Goal: Task Accomplishment & Management: Complete application form

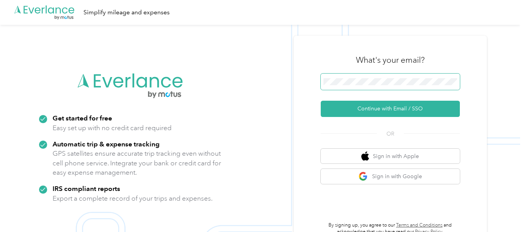
drag, startPoint x: 436, startPoint y: 95, endPoint x: 412, endPoint y: 89, distance: 24.7
click at [416, 92] on form "Continue with Email / SSO" at bounding box center [390, 94] width 139 height 43
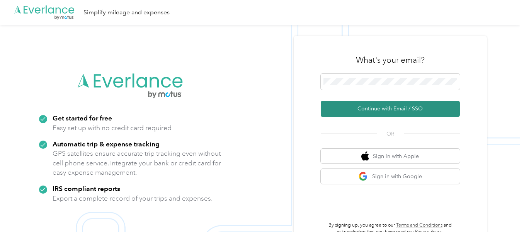
click at [389, 110] on button "Continue with Email / SSO" at bounding box center [390, 108] width 139 height 16
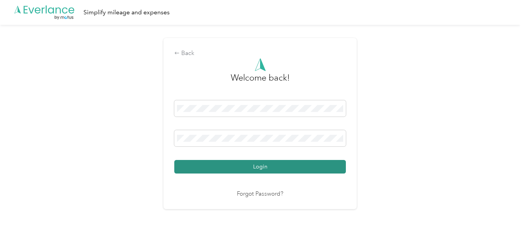
click at [335, 164] on button "Login" at bounding box center [260, 167] width 172 height 14
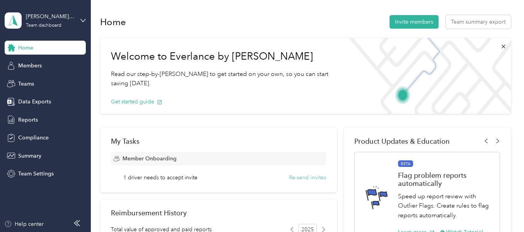
click at [307, 175] on button "Re-send invites" at bounding box center [307, 177] width 37 height 8
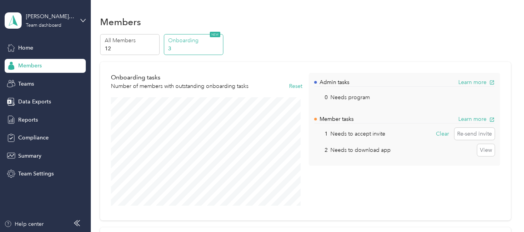
click at [183, 40] on p "Onboarding" at bounding box center [194, 40] width 53 height 8
click at [84, 20] on icon at bounding box center [82, 20] width 5 height 5
click at [43, 87] on div "Team dashboard Personal dashboard Log out" at bounding box center [108, 81] width 196 height 49
click at [85, 23] on icon at bounding box center [82, 20] width 5 height 5
click at [43, 82] on div "Personal dashboard" at bounding box center [108, 81] width 196 height 14
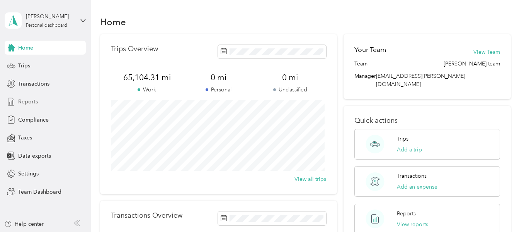
click at [38, 101] on div "Reports" at bounding box center [45, 102] width 81 height 14
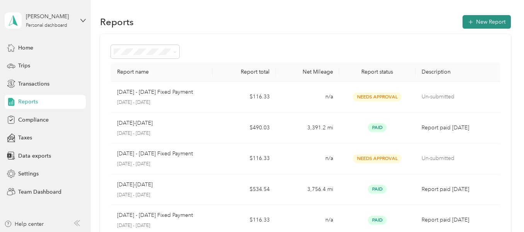
click at [485, 20] on button "New Report" at bounding box center [487, 22] width 48 height 14
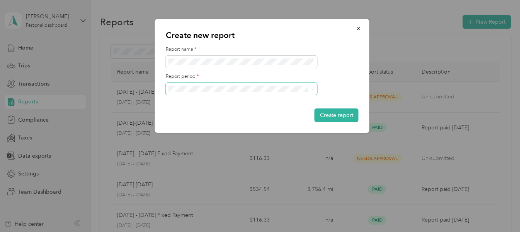
click at [313, 87] on icon at bounding box center [312, 88] width 3 height 3
click at [210, 120] on ol "[DATE] - [DATE] [DATE] - [DATE] [DATE] - [DATE] [DATE] - [DATE] [DATE] - [DATE]…" at bounding box center [242, 135] width 152 height 81
click at [335, 114] on button "Create report" at bounding box center [337, 115] width 44 height 14
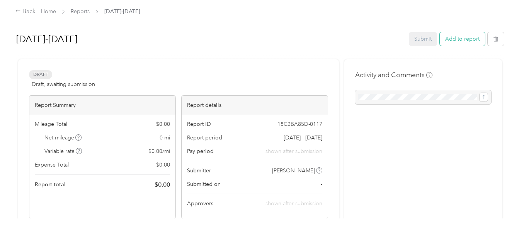
click at [449, 39] on button "Add to report" at bounding box center [462, 39] width 45 height 14
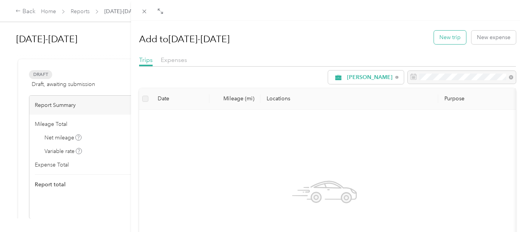
click at [442, 38] on button "New trip" at bounding box center [450, 38] width 32 height 14
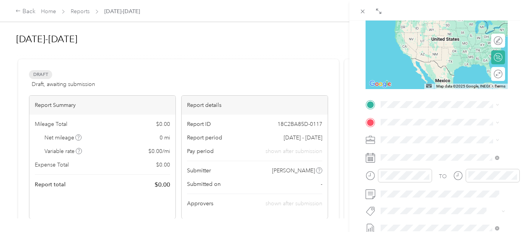
scroll to position [109, 0]
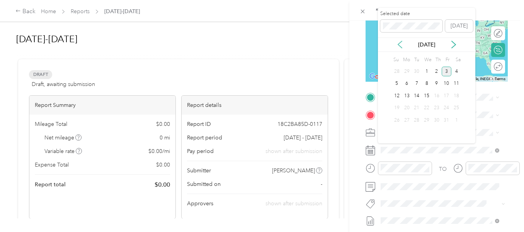
click at [401, 46] on icon at bounding box center [400, 45] width 8 height 8
click at [399, 97] on div "14" at bounding box center [397, 96] width 10 height 10
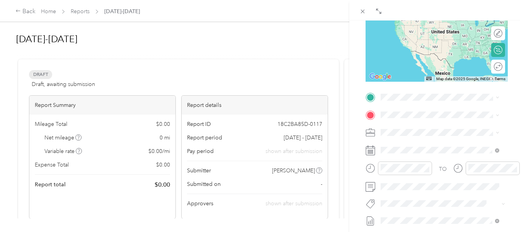
click at [152, 43] on div "BACK New Trip Save This trip cannot be edited because it is either under review…" at bounding box center [262, 116] width 524 height 232
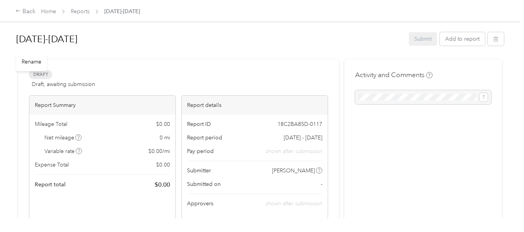
click at [62, 37] on h1 "[DATE]-[DATE]" at bounding box center [209, 39] width 387 height 19
click at [82, 13] on link "Reports" at bounding box center [80, 11] width 19 height 7
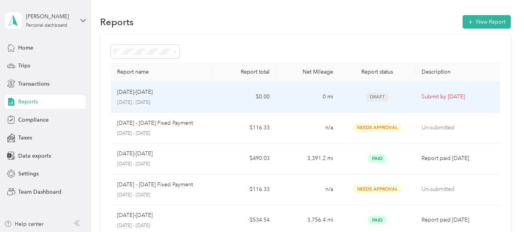
click at [445, 97] on p "Submit by [DATE]" at bounding box center [458, 96] width 72 height 9
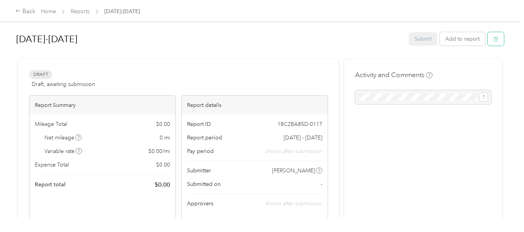
click at [491, 41] on button "button" at bounding box center [496, 39] width 16 height 14
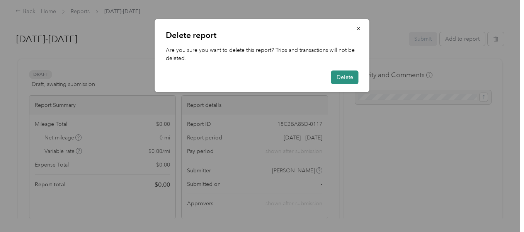
click at [351, 75] on button "Delete" at bounding box center [344, 77] width 27 height 14
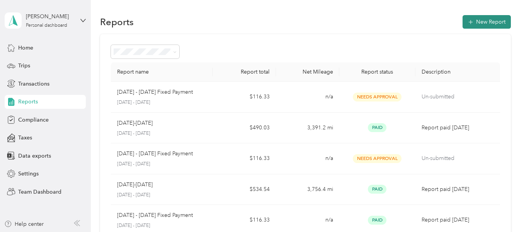
click at [489, 19] on button "New Report" at bounding box center [487, 22] width 48 height 14
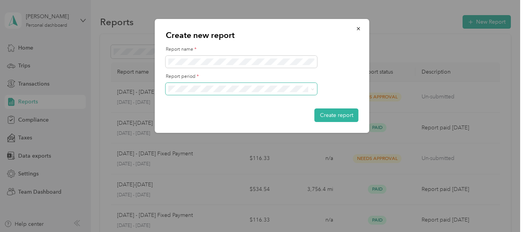
click at [312, 88] on icon at bounding box center [312, 88] width 3 height 3
click at [218, 116] on li "[DATE] - [DATE]" at bounding box center [242, 112] width 152 height 14
click at [329, 114] on button "Create report" at bounding box center [337, 115] width 44 height 14
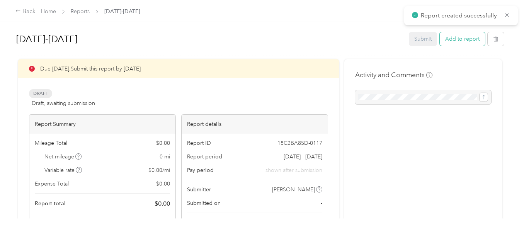
click at [461, 41] on button "Add to report" at bounding box center [462, 39] width 45 height 14
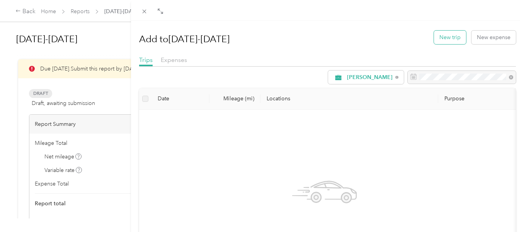
click at [454, 38] on button "New trip" at bounding box center [450, 38] width 32 height 14
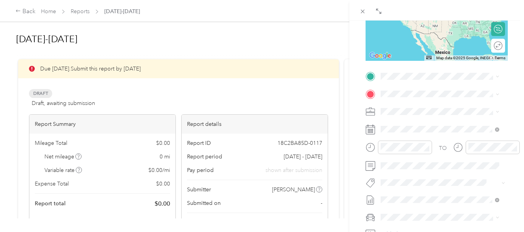
scroll to position [126, 0]
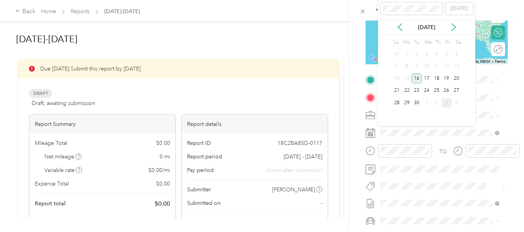
click at [416, 80] on div "16" at bounding box center [417, 78] width 10 height 10
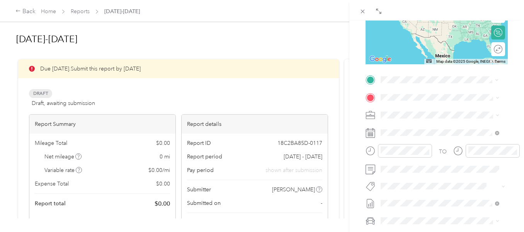
click at [411, 114] on div "Home [STREET_ADDRESS][US_STATE]" at bounding box center [433, 115] width 77 height 16
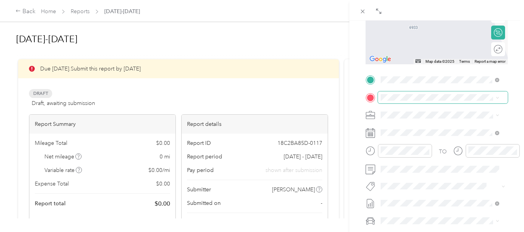
click at [402, 102] on span at bounding box center [443, 97] width 130 height 12
click at [429, 170] on div "TEAM Meijer Supermarket [STREET_ADDRESS]" at bounding box center [433, 161] width 77 height 19
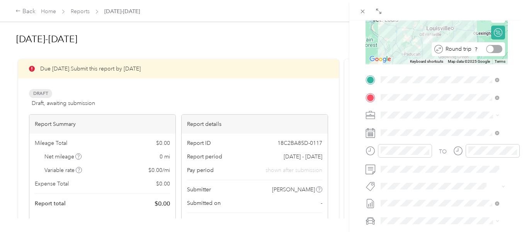
click at [494, 49] on div at bounding box center [494, 49] width 16 height 8
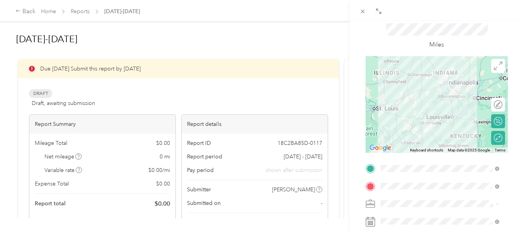
scroll to position [0, 0]
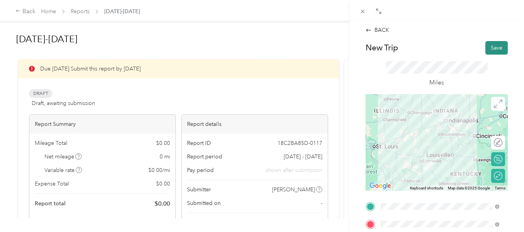
click at [494, 47] on button "Save" at bounding box center [496, 48] width 22 height 14
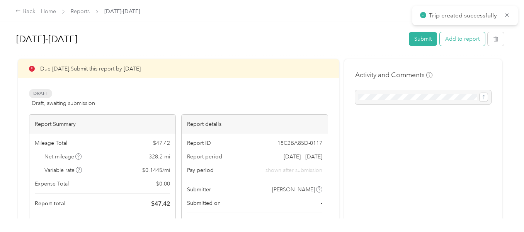
click at [471, 38] on button "Add to report" at bounding box center [462, 39] width 45 height 14
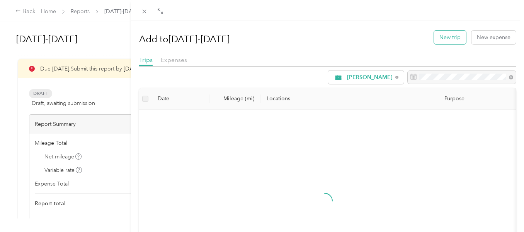
click at [448, 38] on button "New trip" at bounding box center [450, 38] width 32 height 14
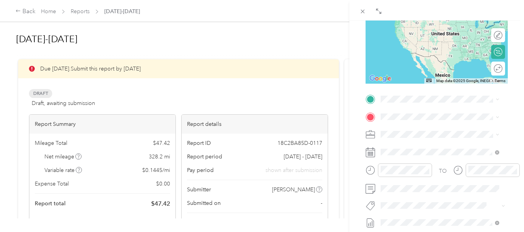
scroll to position [119, 0]
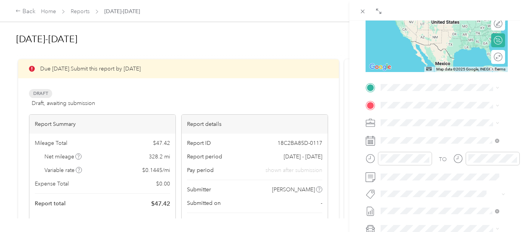
click at [401, 126] on span "[STREET_ADDRESS][US_STATE]" at bounding box center [433, 122] width 77 height 7
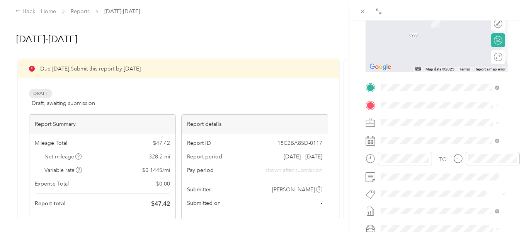
click at [424, 176] on div "TEAM Meijer Supermarket [STREET_ADDRESS]" at bounding box center [433, 167] width 77 height 19
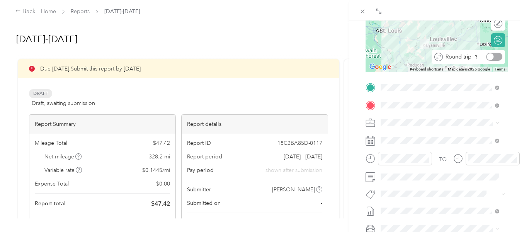
click at [491, 60] on div at bounding box center [494, 57] width 16 height 8
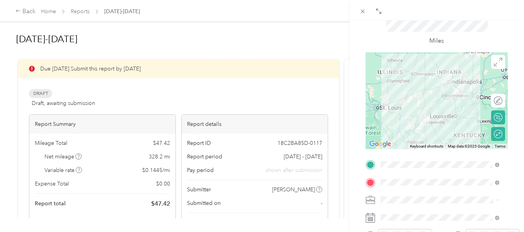
scroll to position [0, 0]
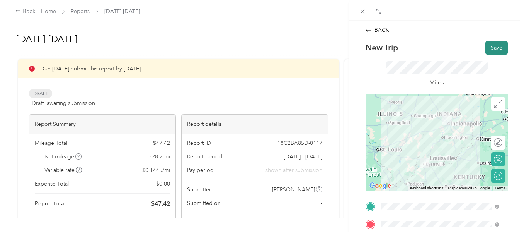
click at [488, 48] on button "Save" at bounding box center [496, 48] width 22 height 14
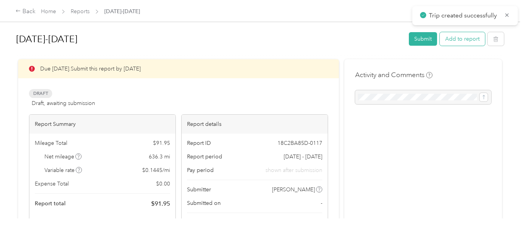
click at [473, 41] on button "Add to report" at bounding box center [462, 39] width 45 height 14
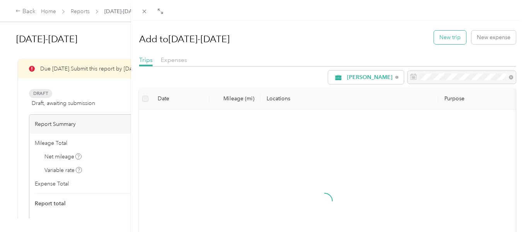
click at [455, 34] on button "New trip" at bounding box center [450, 38] width 32 height 14
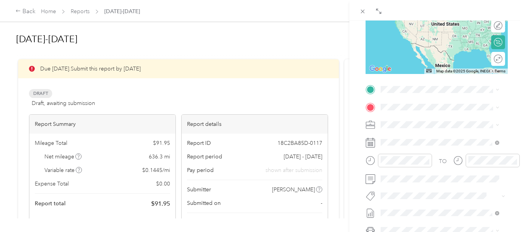
scroll to position [117, 0]
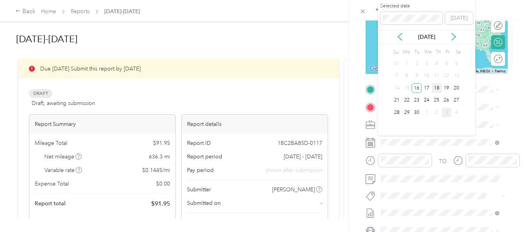
click at [438, 88] on div "18" at bounding box center [437, 88] width 10 height 10
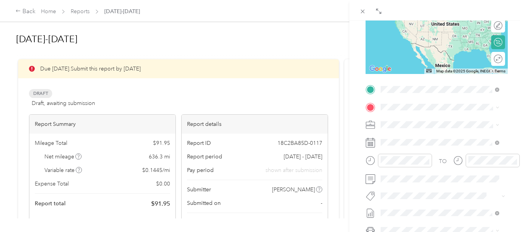
click at [417, 129] on span "[STREET_ADDRESS][US_STATE]" at bounding box center [433, 128] width 77 height 7
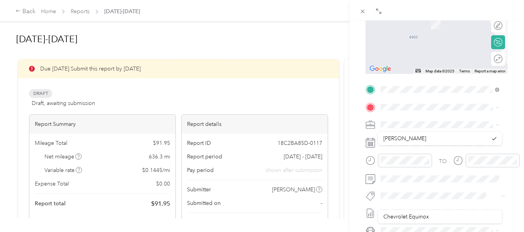
scroll to position [61, 0]
click at [434, 178] on div "TEAM Meijer Supermarket [STREET_ADDRESS]" at bounding box center [433, 168] width 77 height 19
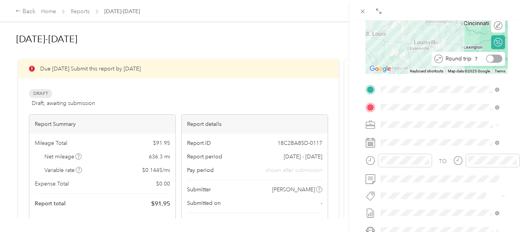
click at [492, 58] on div at bounding box center [494, 59] width 16 height 8
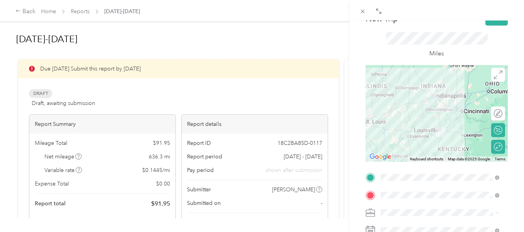
scroll to position [0, 0]
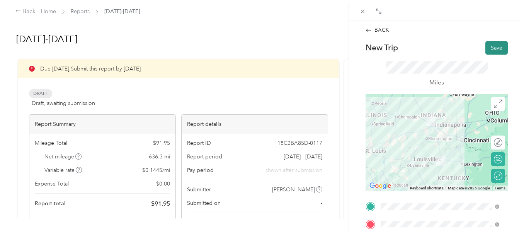
click at [498, 48] on button "Save" at bounding box center [496, 48] width 22 height 14
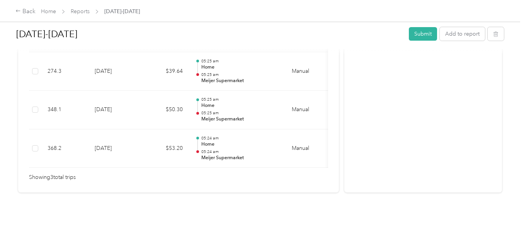
scroll to position [240, 0]
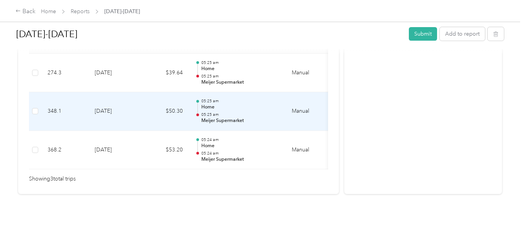
click at [123, 109] on td "[DATE]" at bounding box center [116, 111] width 54 height 39
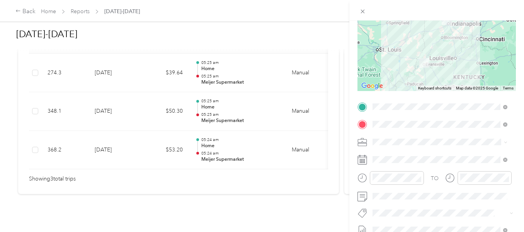
scroll to position [93, 0]
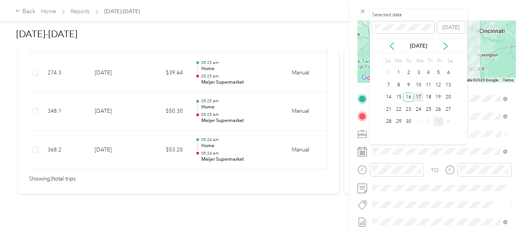
click at [421, 100] on div "17" at bounding box center [419, 97] width 10 height 10
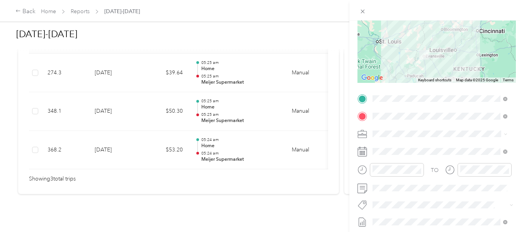
scroll to position [0, 0]
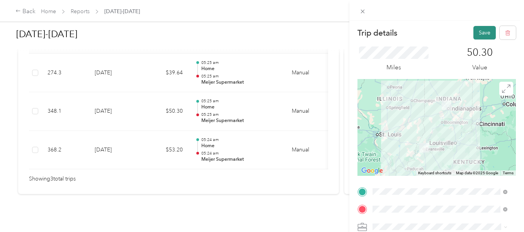
click at [478, 32] on button "Save" at bounding box center [484, 33] width 22 height 14
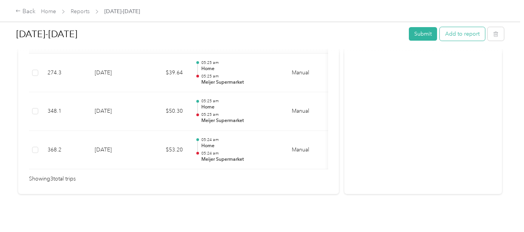
click at [462, 33] on button "Add to report" at bounding box center [462, 34] width 45 height 14
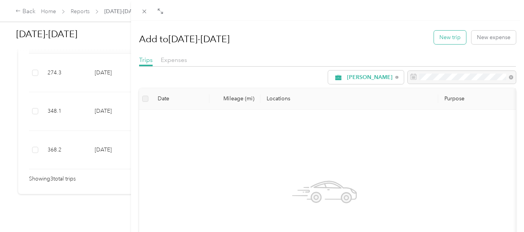
click at [446, 37] on button "New trip" at bounding box center [450, 38] width 32 height 14
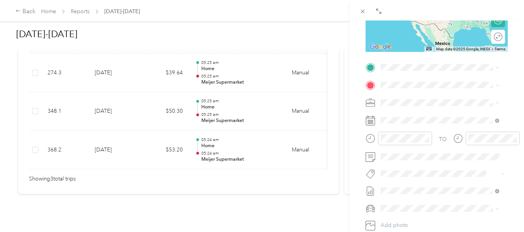
scroll to position [138, 0]
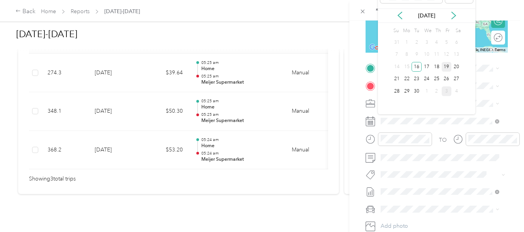
click at [447, 67] on div "19" at bounding box center [447, 67] width 10 height 10
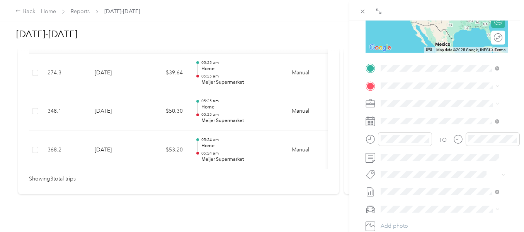
click at [403, 109] on span "[STREET_ADDRESS][US_STATE]" at bounding box center [433, 107] width 77 height 7
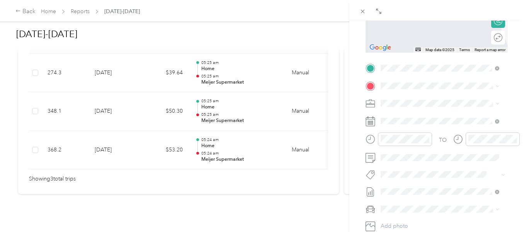
click at [438, 154] on span "[STREET_ADDRESS]" at bounding box center [419, 150] width 49 height 7
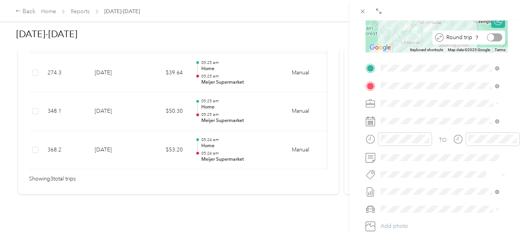
click at [496, 39] on div at bounding box center [494, 37] width 15 height 8
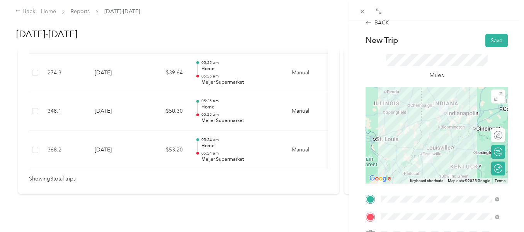
scroll to position [2, 0]
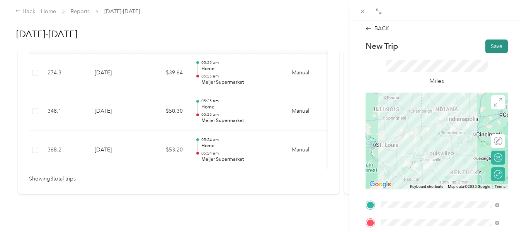
click at [491, 44] on button "Save" at bounding box center [496, 46] width 22 height 14
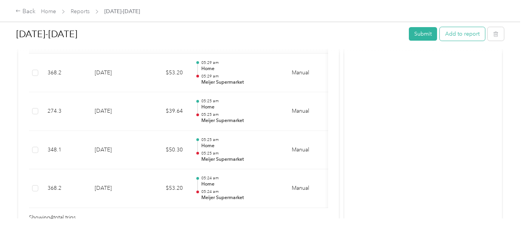
click at [464, 37] on button "Add to report" at bounding box center [462, 34] width 45 height 14
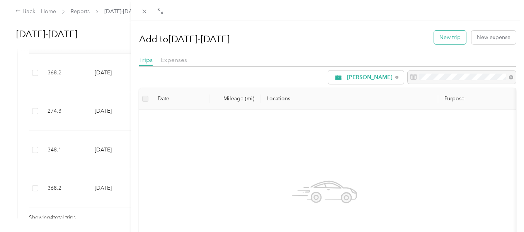
click at [447, 38] on button "New trip" at bounding box center [450, 38] width 32 height 14
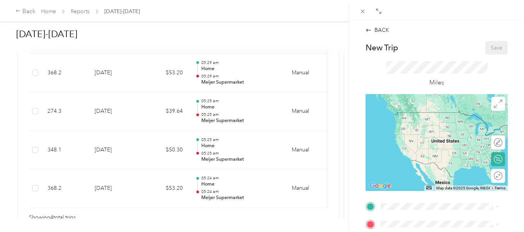
drag, startPoint x: 518, startPoint y: 64, endPoint x: 517, endPoint y: 87, distance: 22.4
click at [517, 87] on div "BACK New Trip Save This trip cannot be edited because it is either under review…" at bounding box center [436, 136] width 175 height 232
drag, startPoint x: 518, startPoint y: 70, endPoint x: 520, endPoint y: 83, distance: 13.3
click at [520, 83] on div "BACK New Trip Save This trip cannot be edited because it is either under review…" at bounding box center [436, 136] width 175 height 232
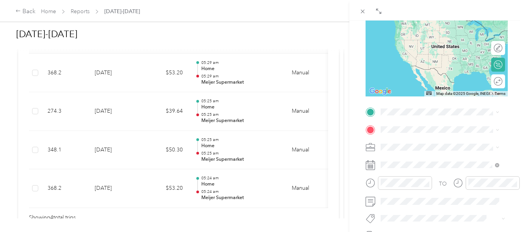
scroll to position [92, 0]
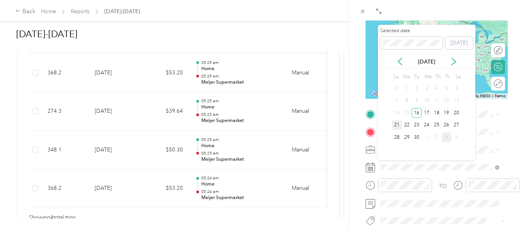
click at [399, 126] on div "21" at bounding box center [397, 125] width 10 height 10
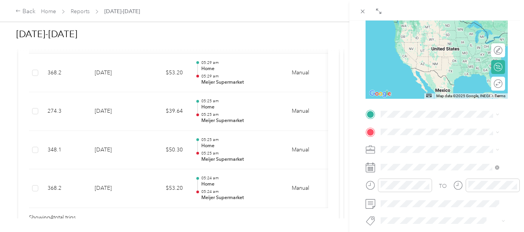
click at [397, 145] on div "Home [STREET_ADDRESS][US_STATE]" at bounding box center [433, 146] width 77 height 16
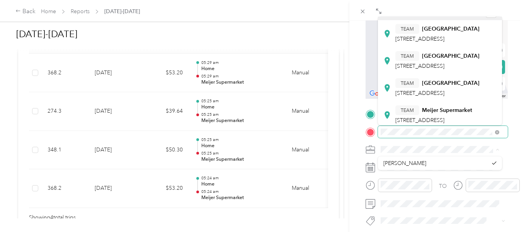
scroll to position [9, 0]
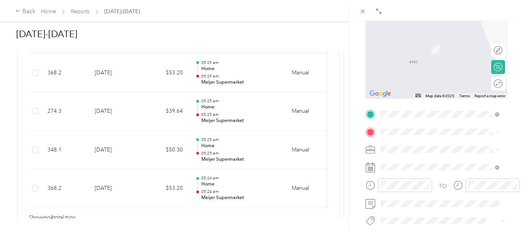
click at [453, 51] on div "TEAM [GEOGRAPHIC_DATA] [STREET_ADDRESS]" at bounding box center [437, 43] width 84 height 19
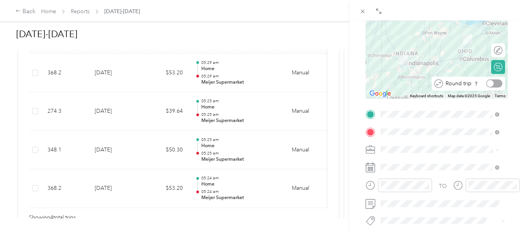
click at [490, 86] on div at bounding box center [494, 83] width 16 height 8
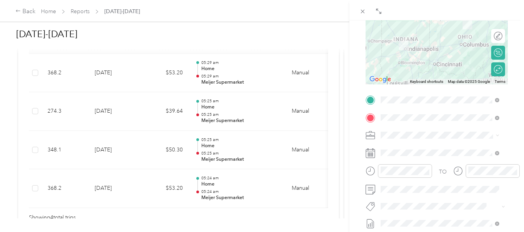
scroll to position [108, 0]
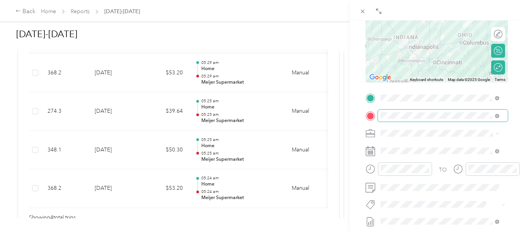
click at [500, 116] on span at bounding box center [443, 115] width 130 height 12
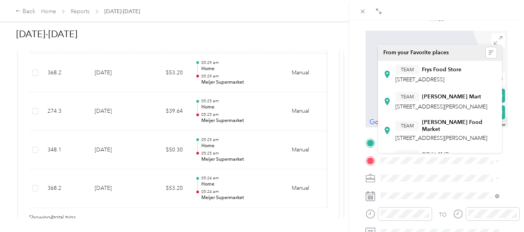
scroll to position [64, 0]
click at [514, 82] on div "BACK New Trip Save This trip cannot be edited because it is either under review…" at bounding box center [436, 136] width 175 height 232
click at [408, 164] on span at bounding box center [443, 159] width 130 height 12
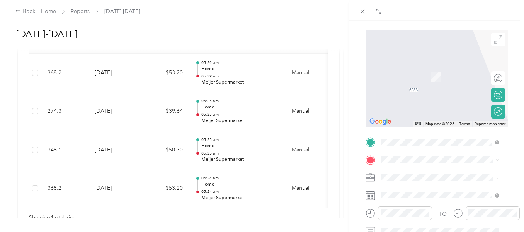
click at [441, 136] on div "TEAM Meijer Supermarket [STREET_ADDRESS]" at bounding box center [433, 127] width 77 height 19
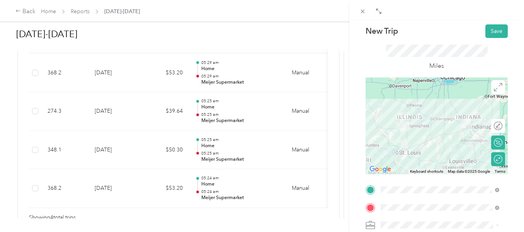
scroll to position [16, 0]
click at [494, 36] on button "Save" at bounding box center [496, 32] width 22 height 14
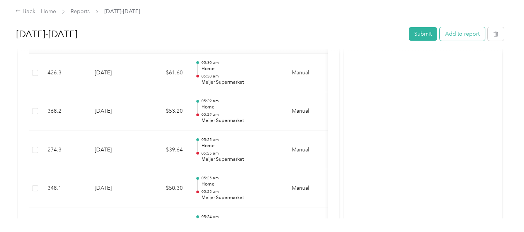
click at [460, 36] on button "Add to report" at bounding box center [462, 34] width 45 height 14
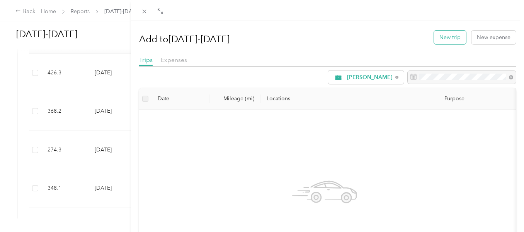
click at [450, 41] on button "New trip" at bounding box center [450, 38] width 32 height 14
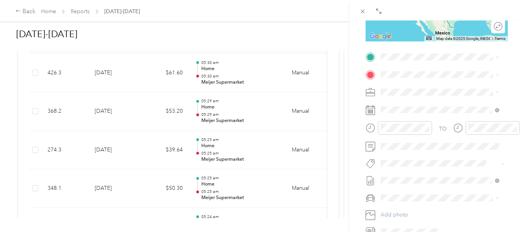
scroll to position [141, 0]
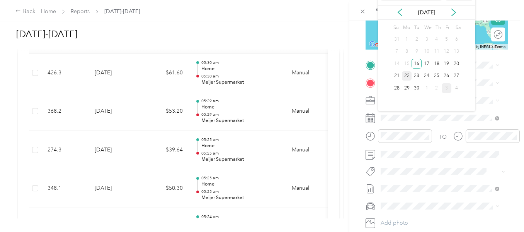
click at [405, 76] on div "22" at bounding box center [407, 76] width 10 height 10
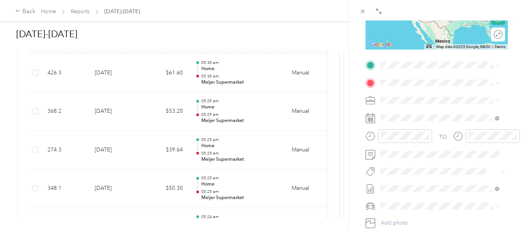
click at [400, 106] on div "Home [STREET_ADDRESS][US_STATE]" at bounding box center [433, 97] width 77 height 16
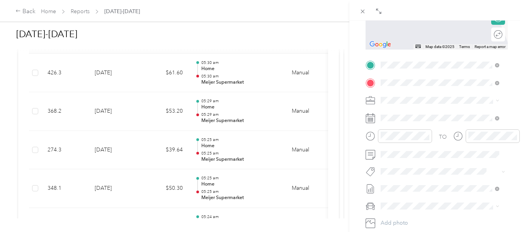
click at [413, 155] on span "[STREET_ADDRESS]" at bounding box center [419, 151] width 49 height 7
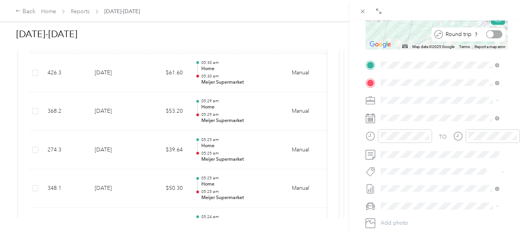
click at [490, 37] on div at bounding box center [494, 34] width 16 height 8
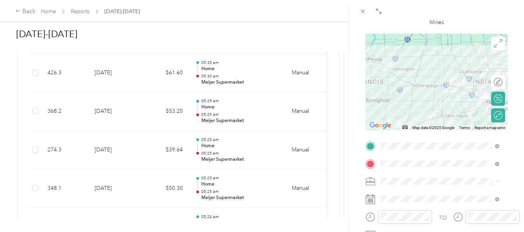
scroll to position [0, 0]
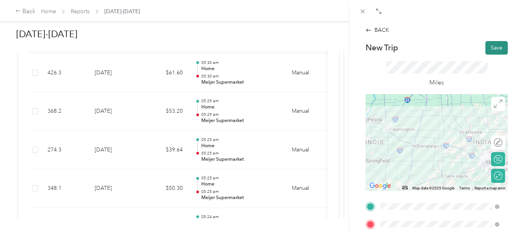
click at [495, 49] on button "Save" at bounding box center [496, 48] width 22 height 14
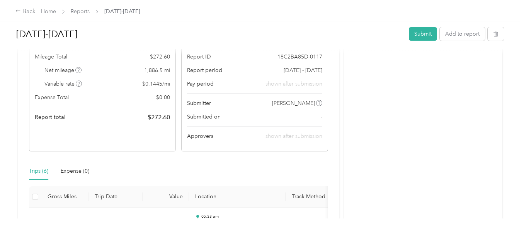
scroll to position [84, 0]
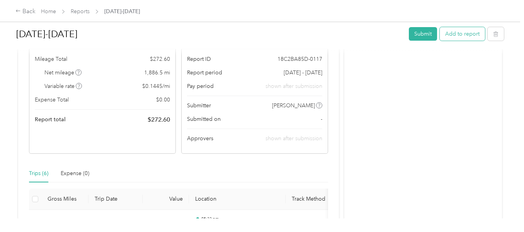
click at [464, 39] on button "Add to report" at bounding box center [462, 34] width 45 height 14
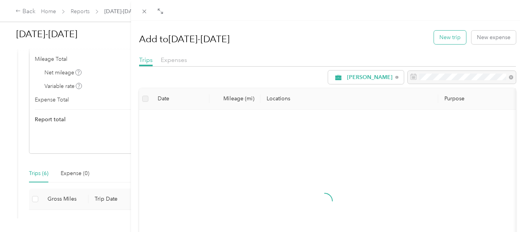
click at [443, 41] on button "New trip" at bounding box center [450, 38] width 32 height 14
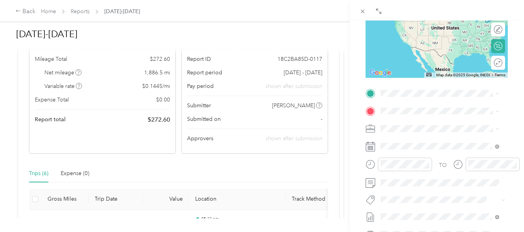
scroll to position [116, 0]
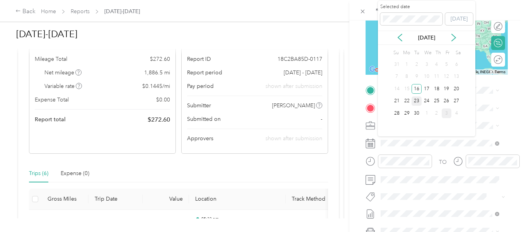
click at [417, 101] on div "23" at bounding box center [417, 101] width 10 height 10
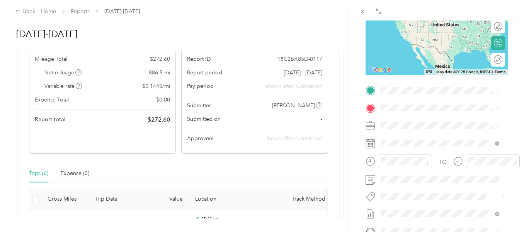
click at [511, 90] on div "BACK New Trip Save This trip cannot be edited because it is either under review…" at bounding box center [436, 136] width 175 height 232
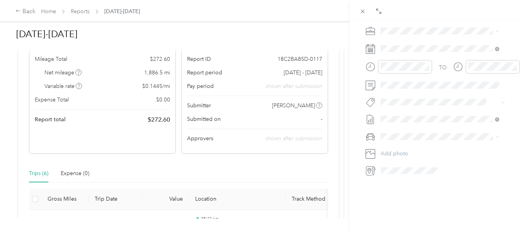
scroll to position [0, 0]
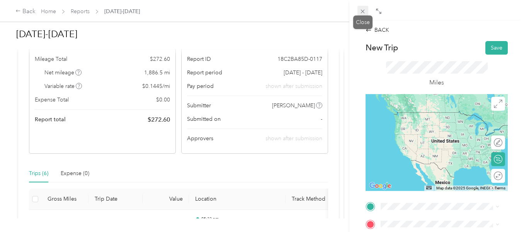
click at [363, 10] on icon at bounding box center [362, 11] width 7 height 7
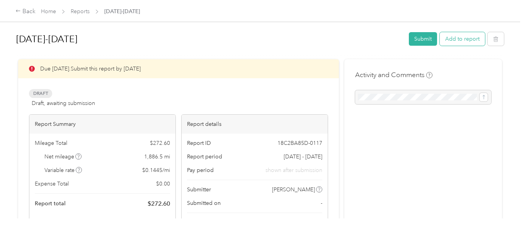
click at [466, 36] on button "Add to report" at bounding box center [462, 39] width 45 height 14
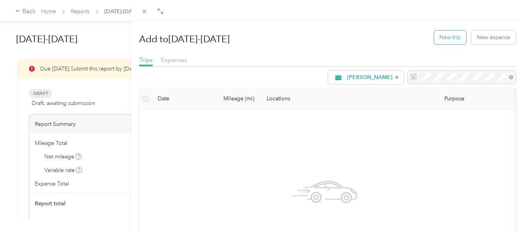
click at [451, 37] on button "New trip" at bounding box center [450, 38] width 32 height 14
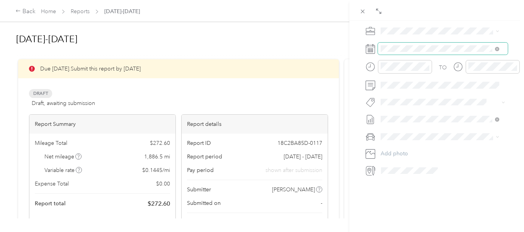
scroll to position [198, 0]
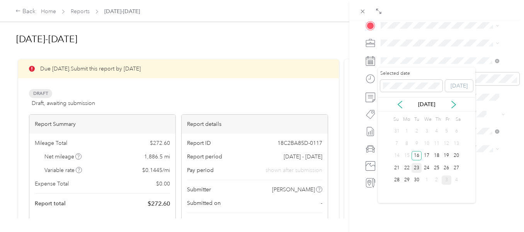
click at [419, 167] on div "23" at bounding box center [417, 168] width 10 height 10
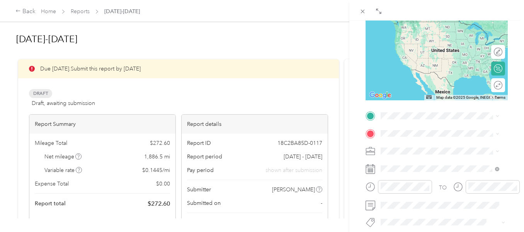
scroll to position [90, 0]
click at [415, 160] on div "Home [STREET_ADDRESS][US_STATE]" at bounding box center [433, 151] width 77 height 16
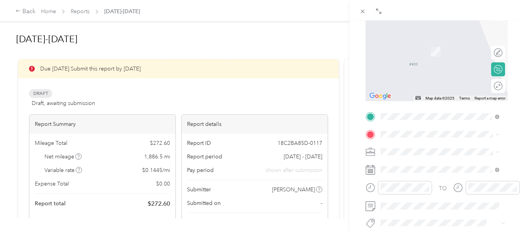
click at [452, 109] on div "TEAM Meijer Supermarket [STREET_ADDRESS]" at bounding box center [433, 99] width 77 height 19
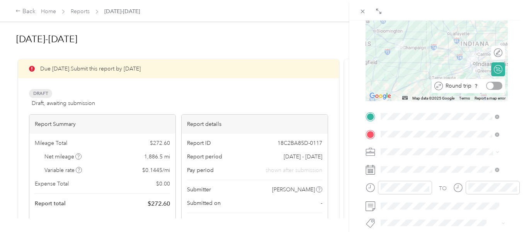
click at [492, 86] on div at bounding box center [494, 86] width 16 height 8
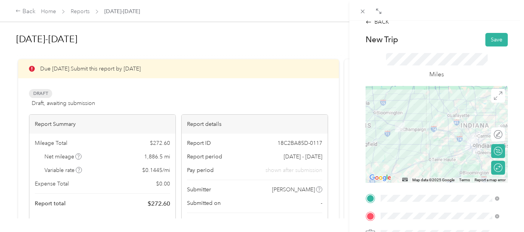
scroll to position [0, 0]
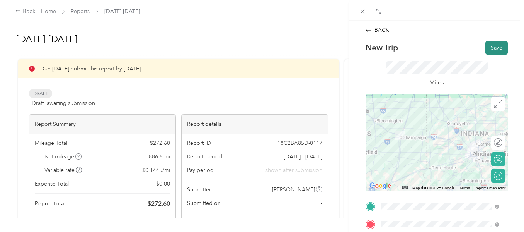
click at [491, 48] on button "Save" at bounding box center [496, 48] width 22 height 14
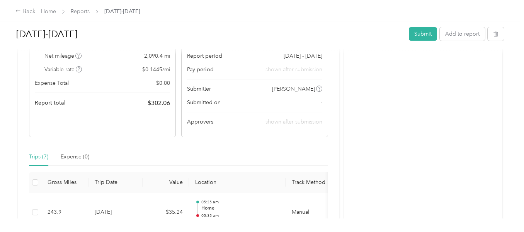
scroll to position [49, 0]
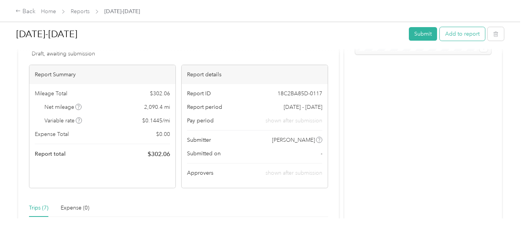
click at [461, 35] on button "Add to report" at bounding box center [462, 34] width 45 height 14
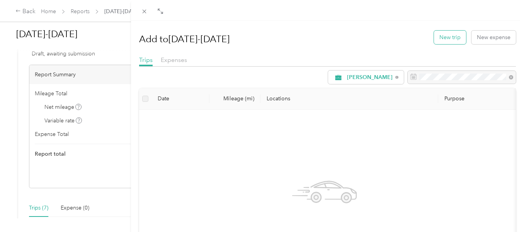
click at [448, 38] on button "New trip" at bounding box center [450, 38] width 32 height 14
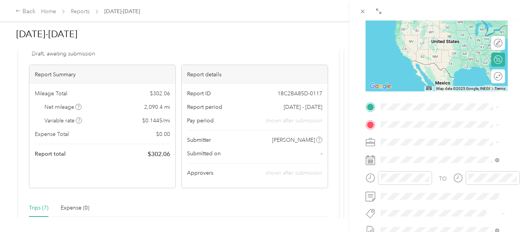
scroll to position [106, 0]
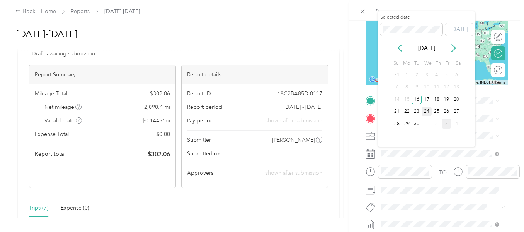
click at [427, 109] on div "24" at bounding box center [427, 112] width 10 height 10
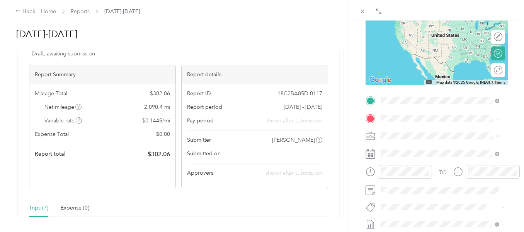
click at [414, 140] on div "Home [STREET_ADDRESS][US_STATE]" at bounding box center [433, 136] width 77 height 16
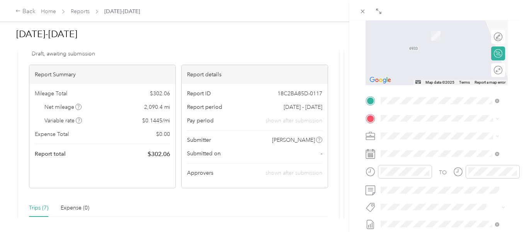
click at [441, 67] on div "TEAM Meijer Supermarket [STREET_ADDRESS][PERSON_NAME]" at bounding box center [441, 57] width 92 height 19
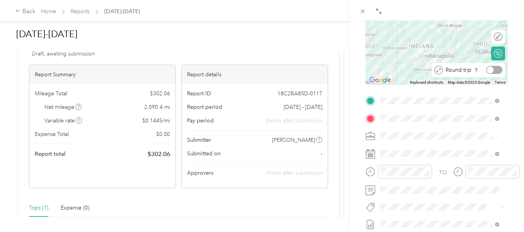
click at [496, 70] on div at bounding box center [494, 70] width 16 height 8
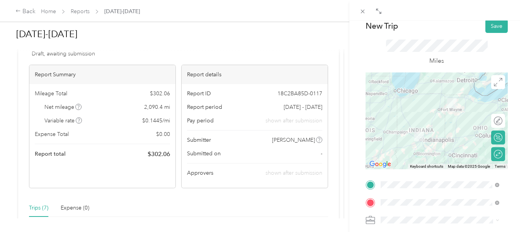
scroll to position [0, 0]
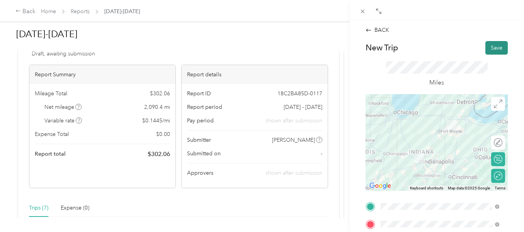
click at [492, 44] on button "Save" at bounding box center [496, 48] width 22 height 14
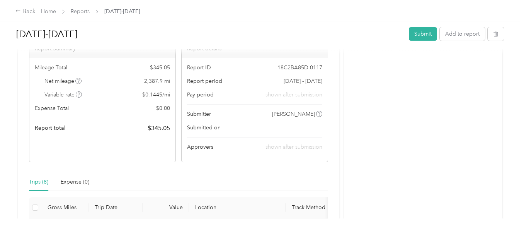
scroll to position [66, 0]
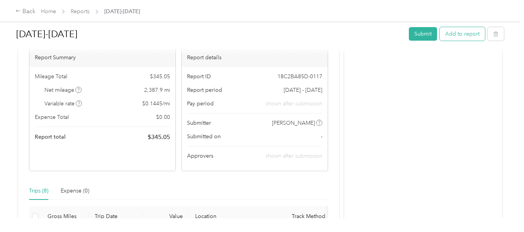
click at [470, 37] on button "Add to report" at bounding box center [462, 34] width 45 height 14
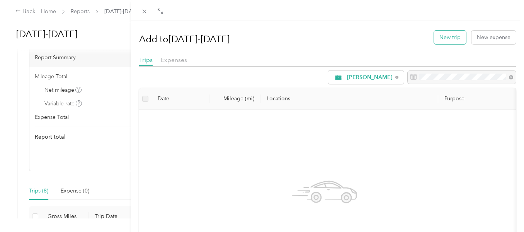
click at [454, 36] on button "New trip" at bounding box center [450, 38] width 32 height 14
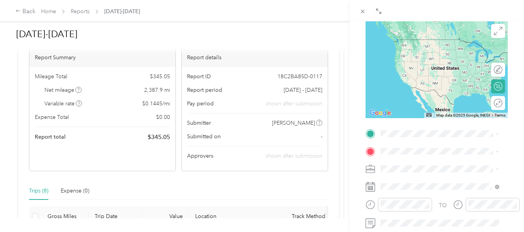
scroll to position [83, 0]
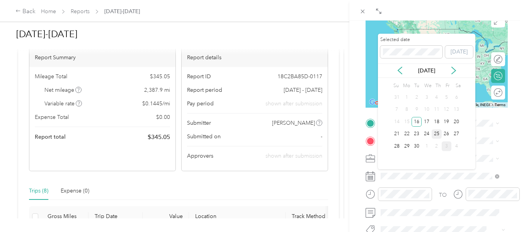
click at [436, 134] on div "25" at bounding box center [437, 134] width 10 height 10
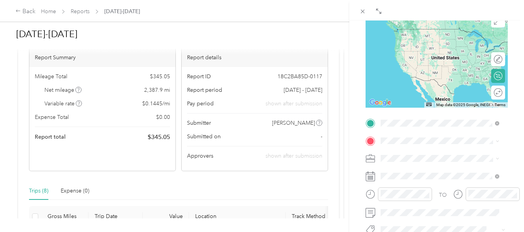
click at [440, 52] on ol "From your Favorite places Home [STREET_ADDRESS][US_STATE] Home [STREET_ADDRESS]…" at bounding box center [440, 62] width 124 height 108
click at [425, 39] on div "Home [STREET_ADDRESS][US_STATE]" at bounding box center [433, 36] width 77 height 16
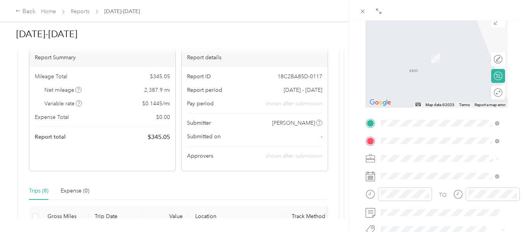
click at [455, 92] on div "TEAM Meijer Supermarket [STREET_ADDRESS][PERSON_NAME]" at bounding box center [441, 82] width 92 height 19
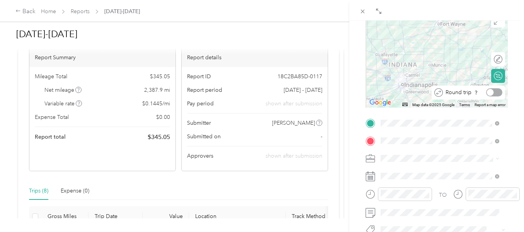
click at [493, 95] on div at bounding box center [494, 92] width 16 height 8
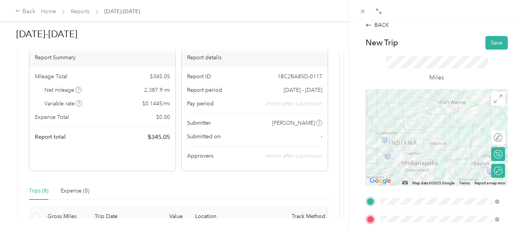
scroll to position [0, 0]
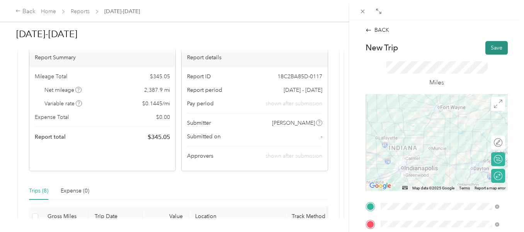
click at [490, 49] on button "Save" at bounding box center [496, 48] width 22 height 14
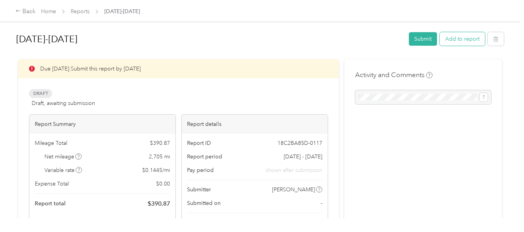
click at [473, 37] on button "Add to report" at bounding box center [462, 39] width 45 height 14
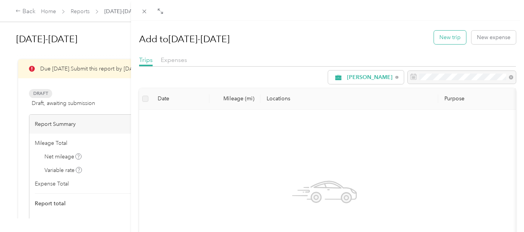
click at [453, 37] on button "New trip" at bounding box center [450, 38] width 32 height 14
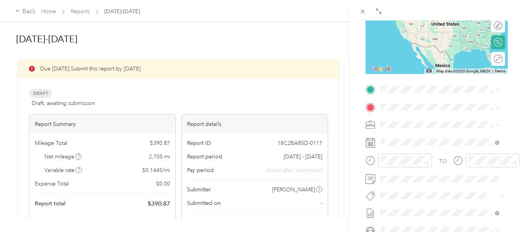
scroll to position [120, 0]
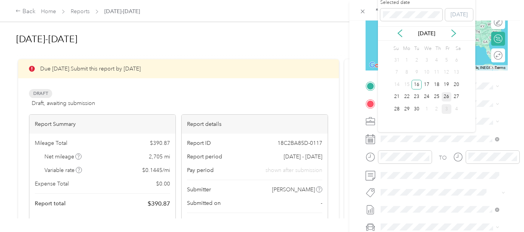
click at [447, 96] on div "26" at bounding box center [447, 97] width 10 height 10
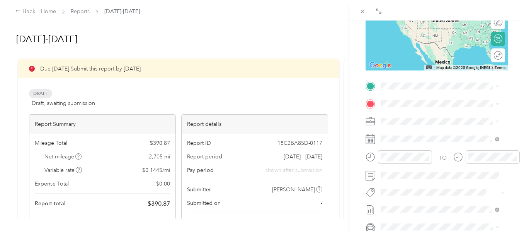
click at [513, 61] on div "BACK New Trip Save This trip cannot be edited because it is either under review…" at bounding box center [436, 136] width 175 height 232
click at [410, 119] on div "Home [STREET_ADDRESS][US_STATE]" at bounding box center [433, 121] width 77 height 16
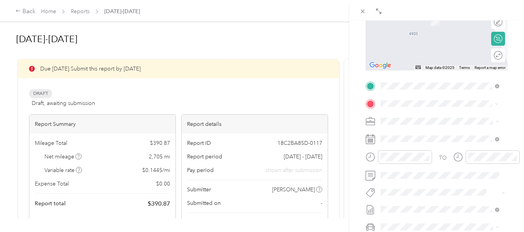
click at [456, 146] on div "TEAM Meijer Supermarket [STREET_ADDRESS][PERSON_NAME]" at bounding box center [441, 139] width 92 height 19
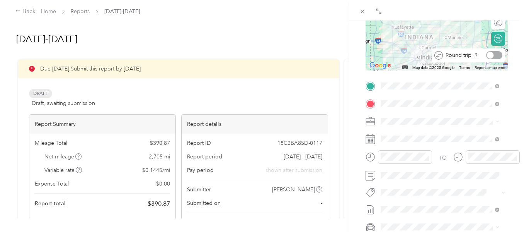
click at [491, 55] on div at bounding box center [494, 55] width 16 height 8
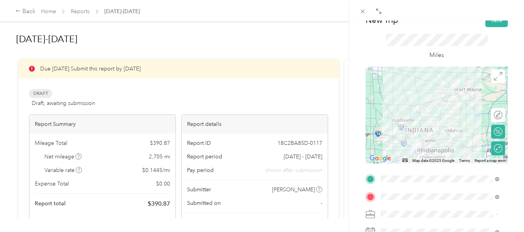
scroll to position [0, 0]
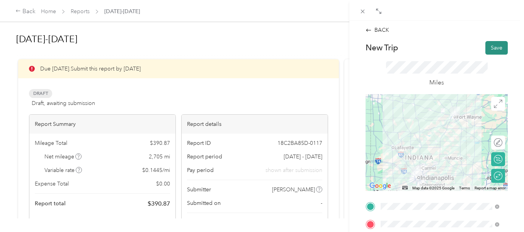
click at [492, 45] on button "Save" at bounding box center [496, 48] width 22 height 14
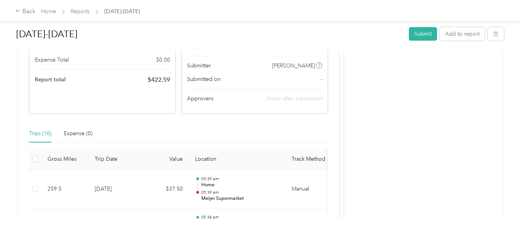
scroll to position [93, 0]
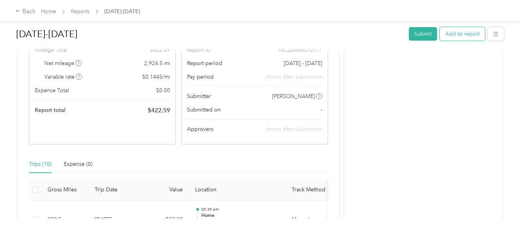
click at [463, 36] on button "Add to report" at bounding box center [462, 34] width 45 height 14
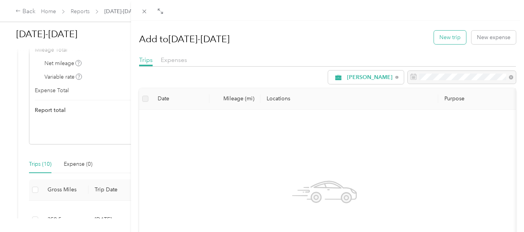
click at [450, 39] on button "New trip" at bounding box center [450, 38] width 32 height 14
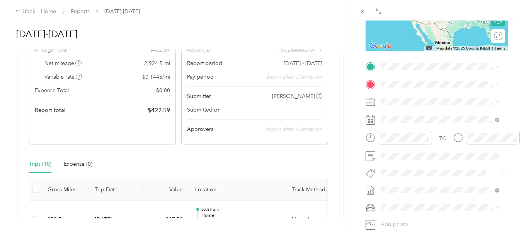
scroll to position [140, 0]
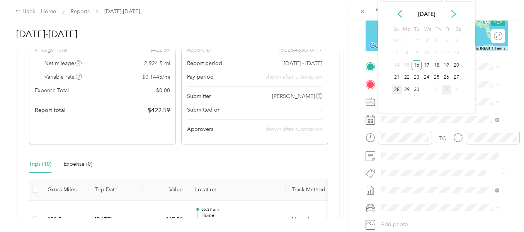
click at [397, 90] on div "28" at bounding box center [397, 90] width 10 height 10
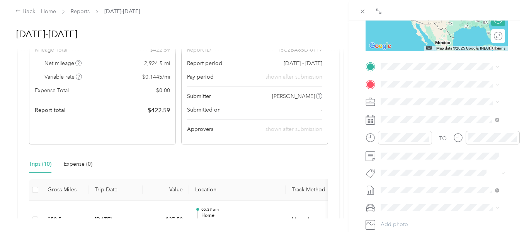
click at [413, 106] on span "[STREET_ADDRESS][US_STATE]" at bounding box center [433, 103] width 77 height 7
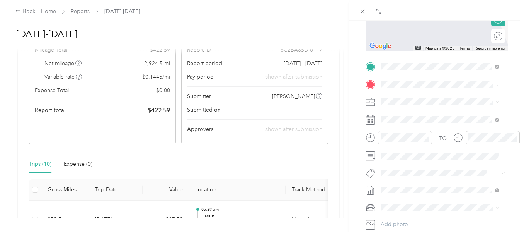
click at [426, 172] on div "TEAM Meijer Supermarket" at bounding box center [433, 167] width 77 height 10
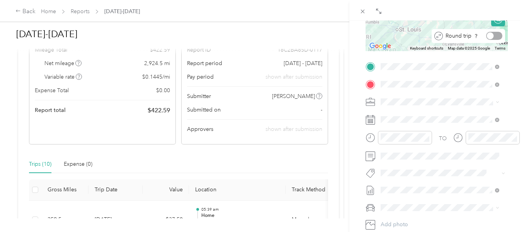
click at [494, 37] on div at bounding box center [494, 36] width 16 height 8
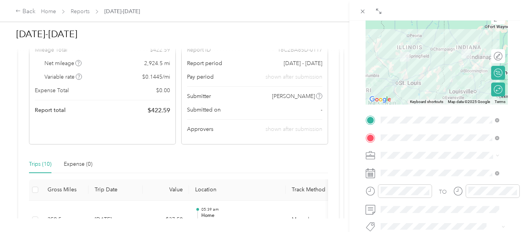
scroll to position [0, 0]
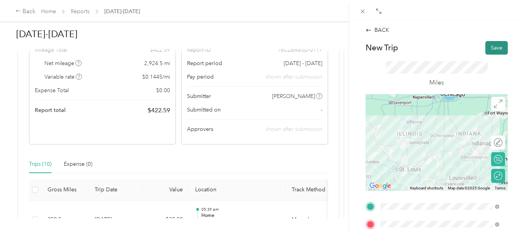
click at [488, 47] on button "Save" at bounding box center [496, 48] width 22 height 14
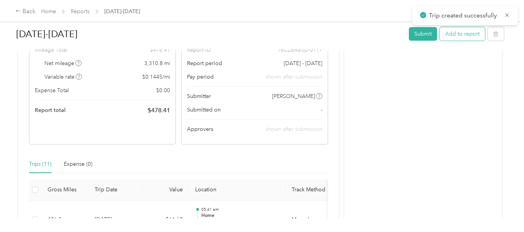
click at [470, 34] on button "Add to report" at bounding box center [462, 34] width 45 height 14
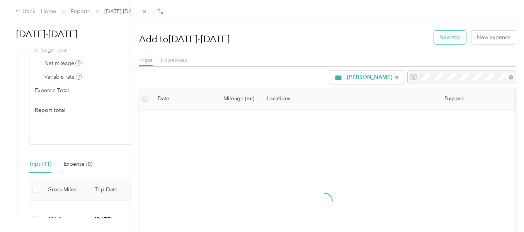
click at [443, 37] on button "New trip" at bounding box center [450, 38] width 32 height 14
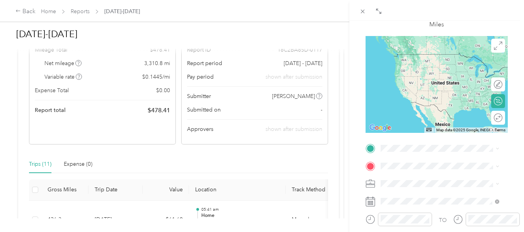
scroll to position [90, 0]
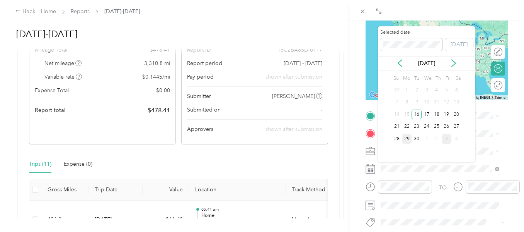
click at [409, 139] on div "29" at bounding box center [407, 139] width 10 height 10
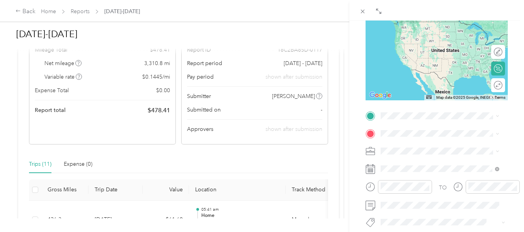
click at [410, 154] on span "[STREET_ADDRESS][US_STATE]" at bounding box center [433, 153] width 77 height 7
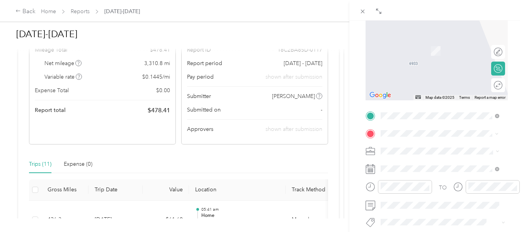
click at [472, 84] on div "TEAM Meijer Supermarket [STREET_ADDRESS][PERSON_NAME]" at bounding box center [441, 74] width 92 height 19
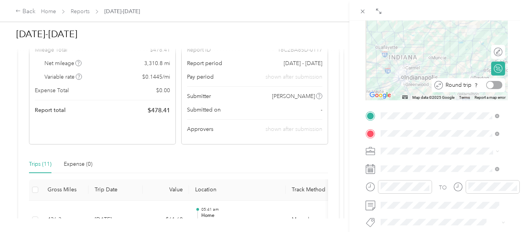
click at [494, 84] on div at bounding box center [494, 85] width 16 height 8
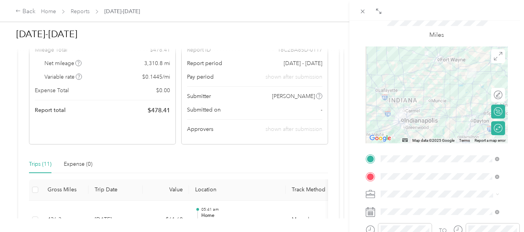
scroll to position [0, 0]
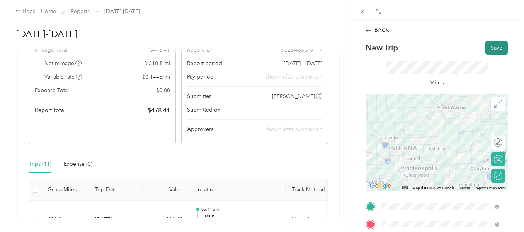
click at [492, 45] on button "Save" at bounding box center [496, 48] width 22 height 14
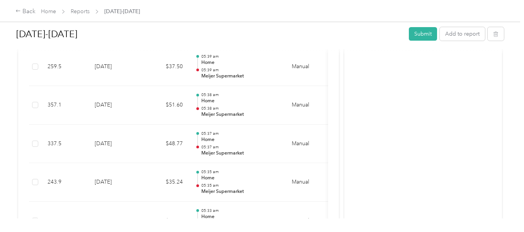
scroll to position [5, 0]
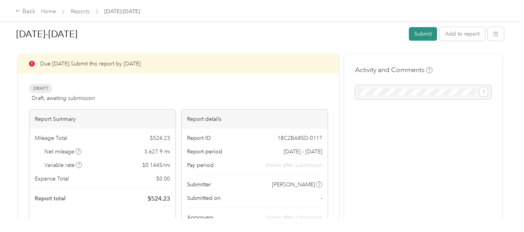
click at [424, 39] on button "Submit" at bounding box center [423, 34] width 28 height 14
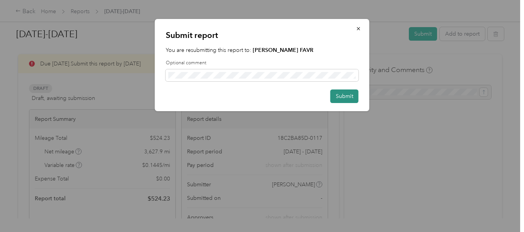
click at [347, 98] on button "Submit" at bounding box center [344, 96] width 28 height 14
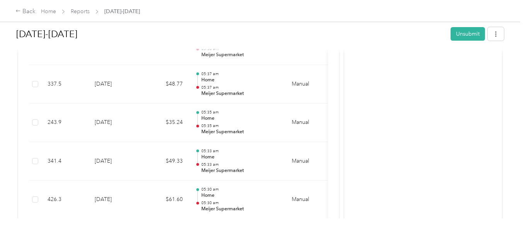
scroll to position [0, 0]
